Goal: Task Accomplishment & Management: Manage account settings

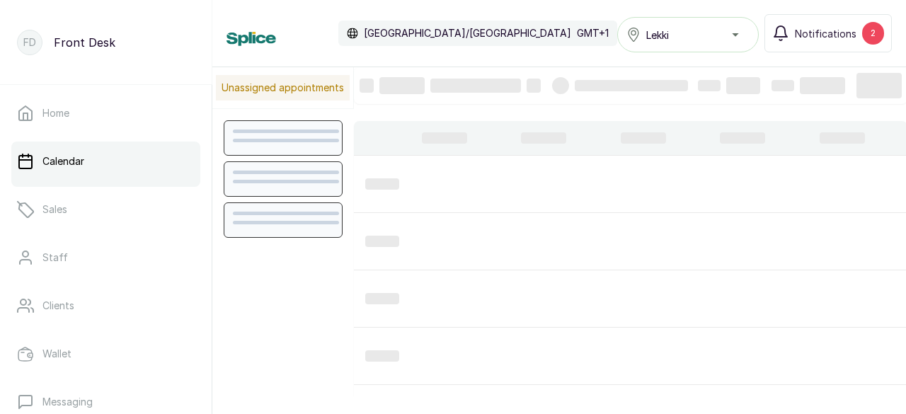
scroll to position [477, 0]
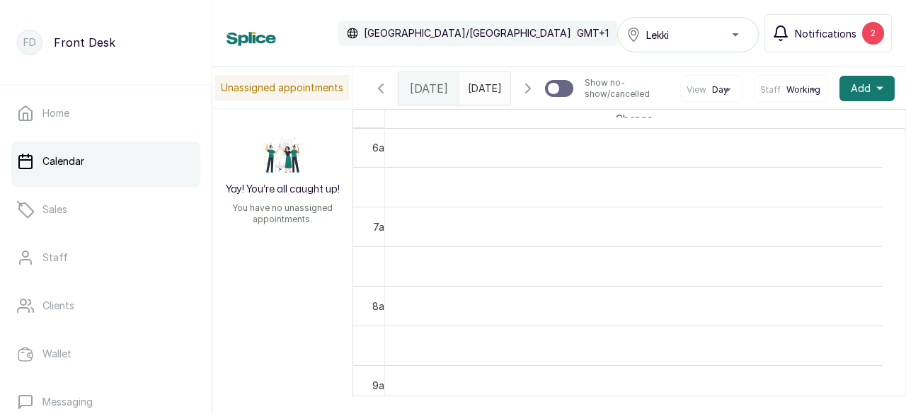
click at [842, 33] on span "Notifications" at bounding box center [825, 33] width 62 height 15
